Goal: Information Seeking & Learning: Learn about a topic

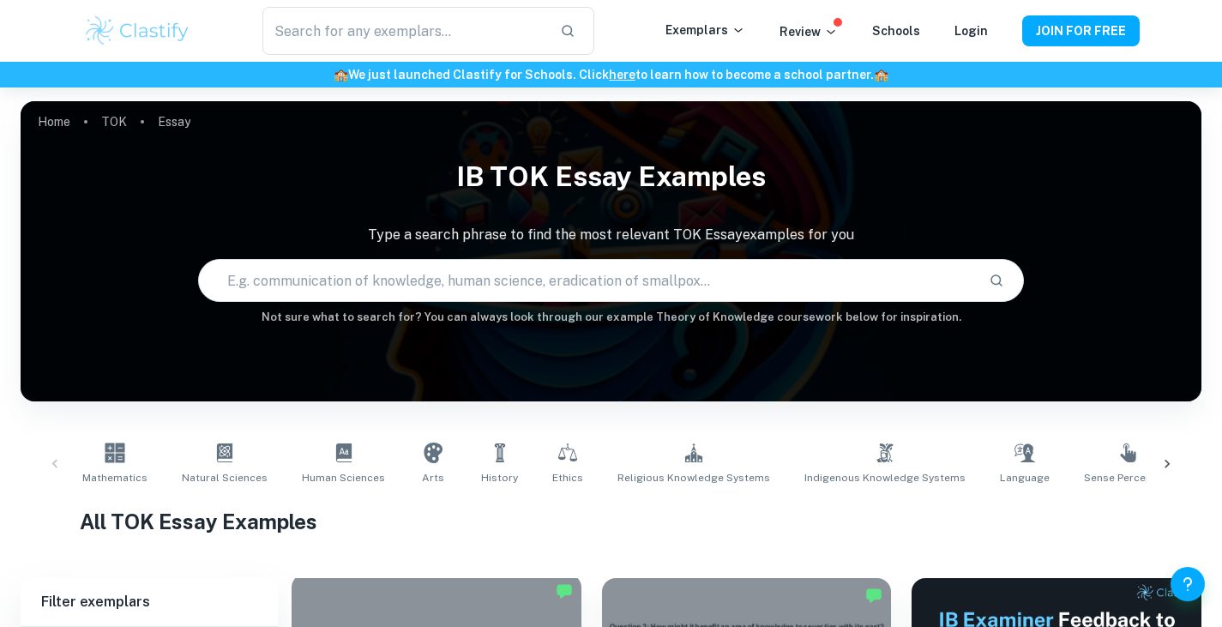
scroll to position [371, 0]
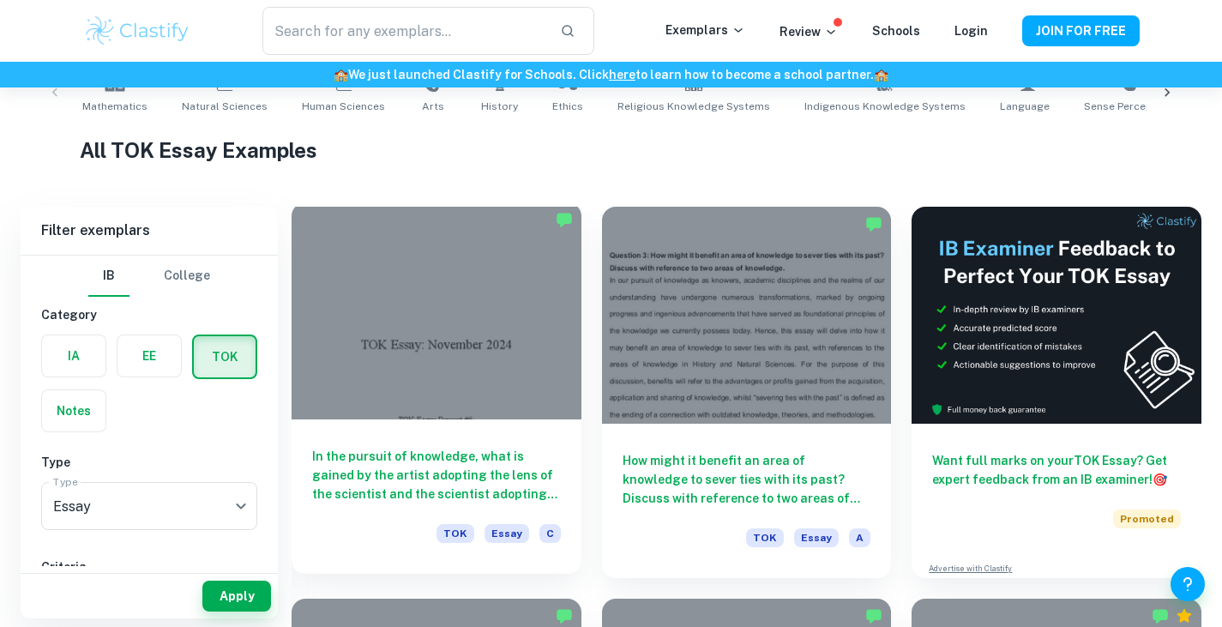
click at [464, 453] on h6 "In the pursuit of knowledge, what is gained by the artist adopting the lens of …" at bounding box center [436, 475] width 249 height 57
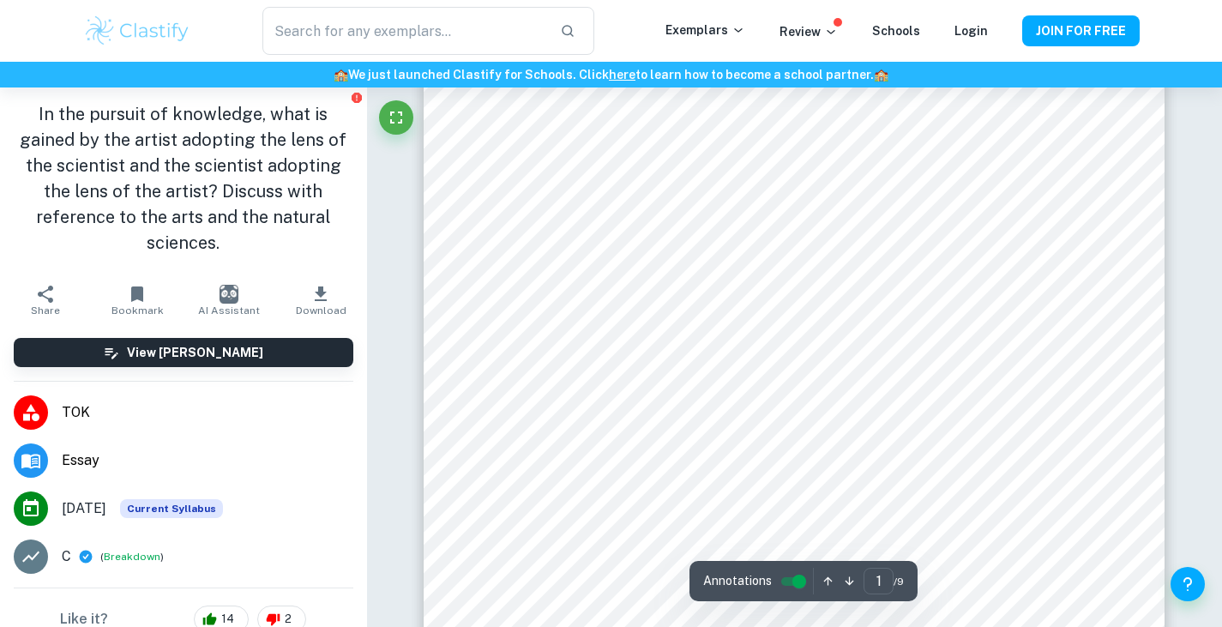
scroll to position [237, 0]
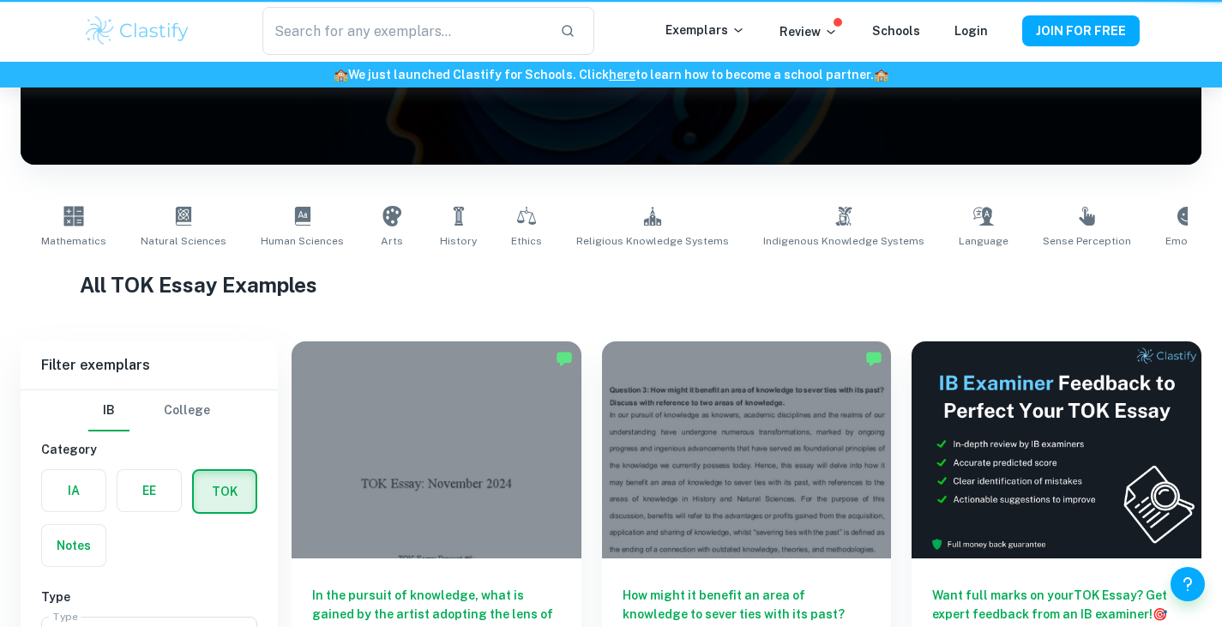
scroll to position [371, 0]
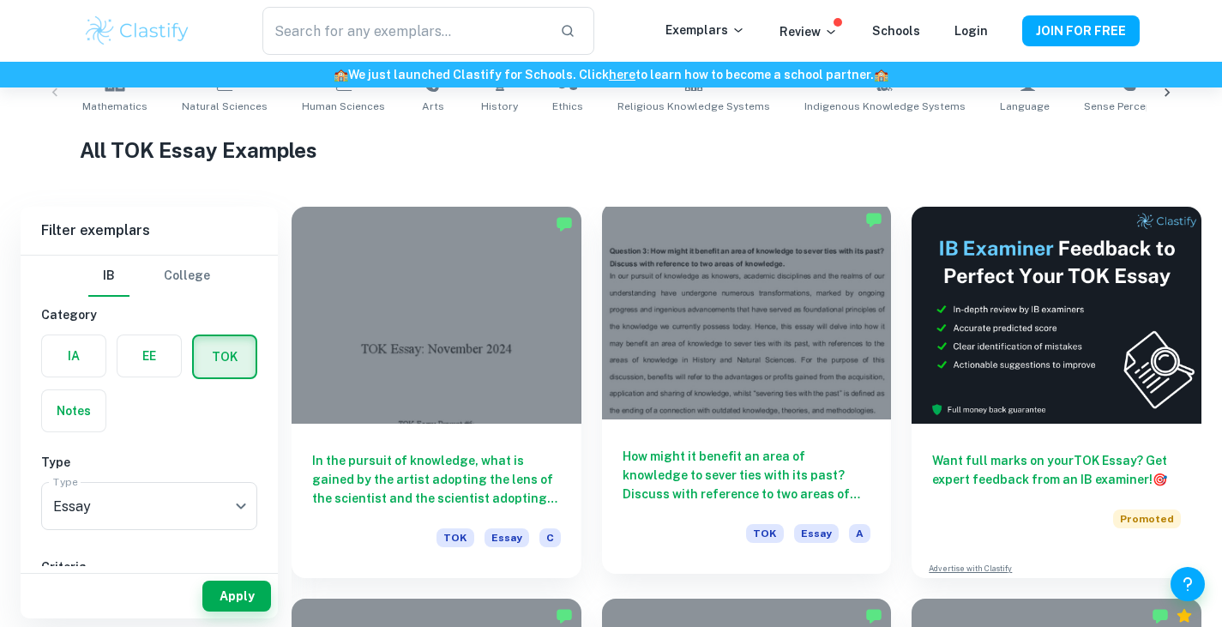
click at [760, 335] on div at bounding box center [747, 310] width 290 height 217
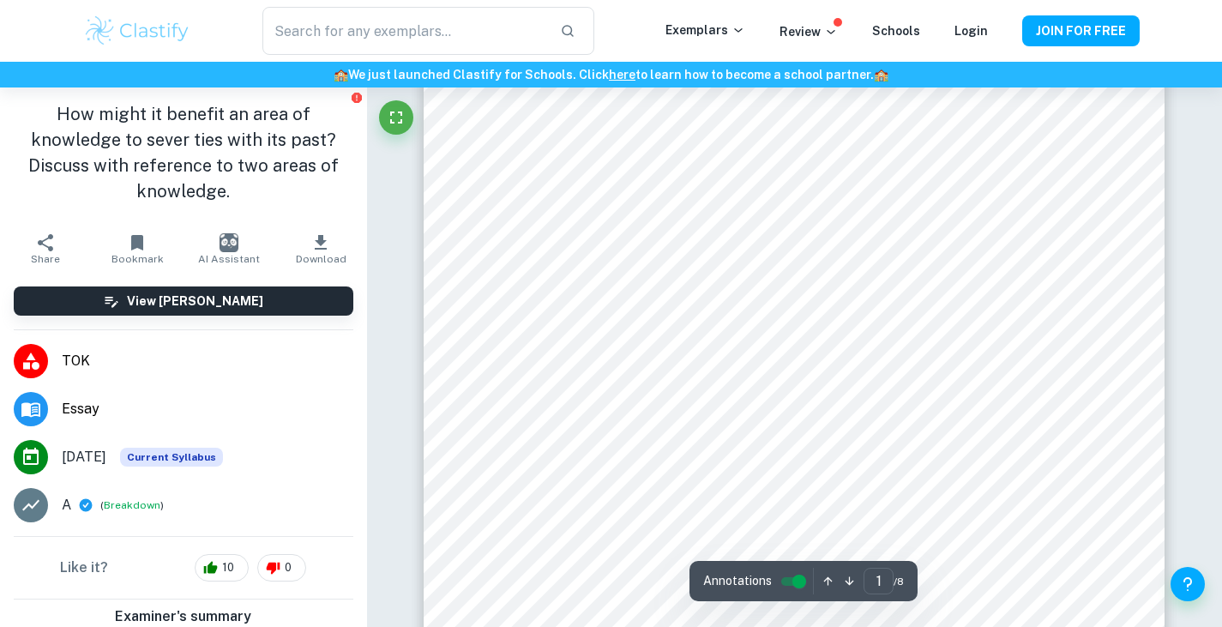
scroll to position [127, 0]
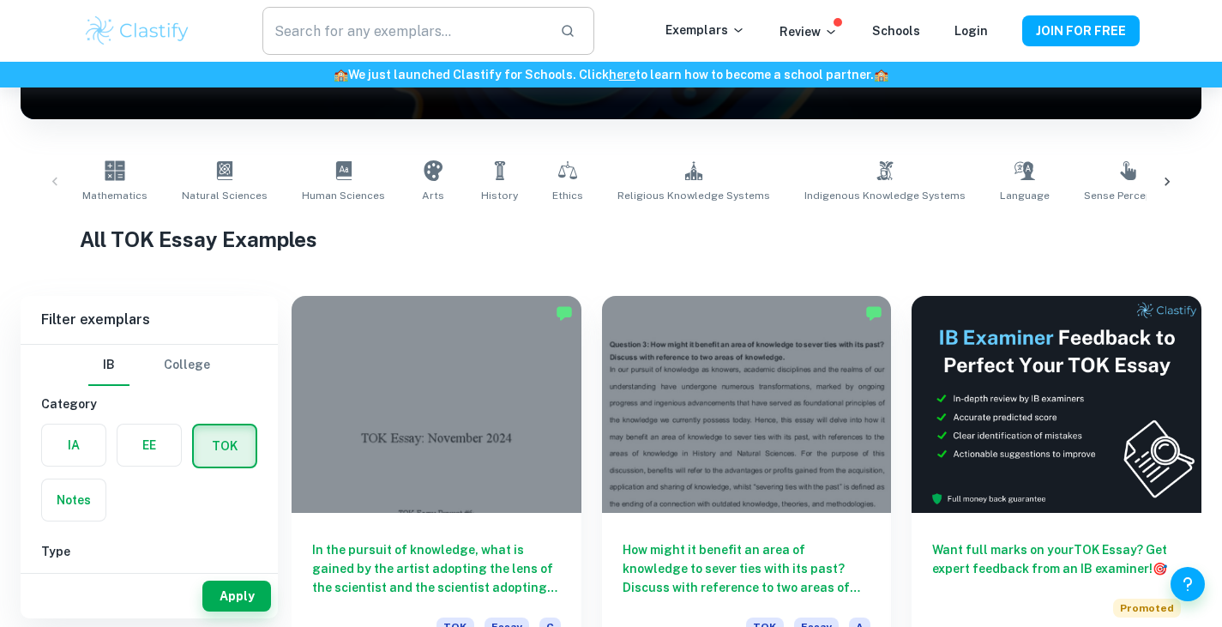
scroll to position [276, 0]
